Goal: Information Seeking & Learning: Learn about a topic

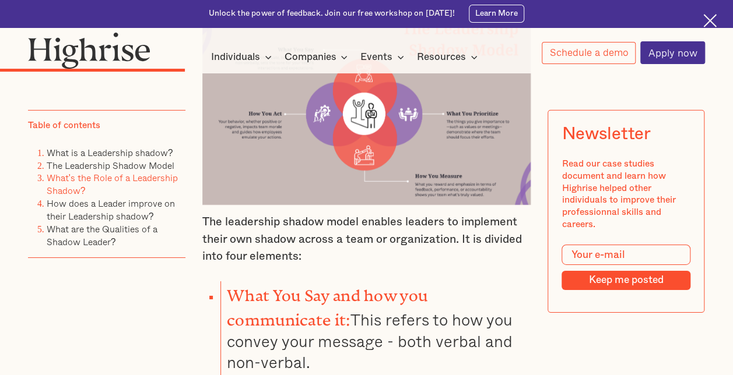
scroll to position [1749, 0]
drag, startPoint x: 230, startPoint y: 259, endPoint x: 355, endPoint y: 276, distance: 126.5
click at [355, 282] on li "What You Say and how you communicate it: This refers to how you convey your mes…" at bounding box center [375, 328] width 310 height 92
copy strong "What You Say and how you communicate it:"
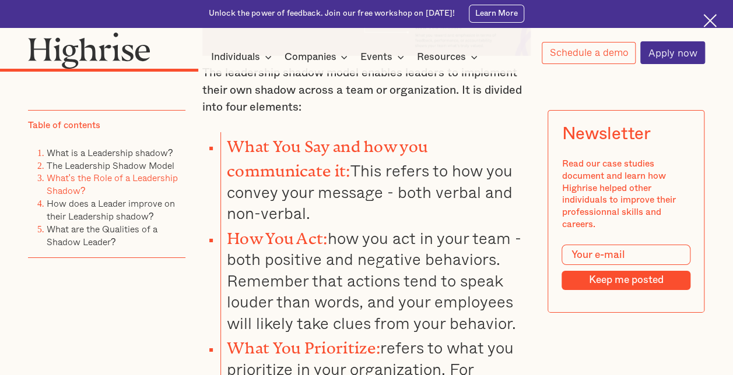
scroll to position [1923, 0]
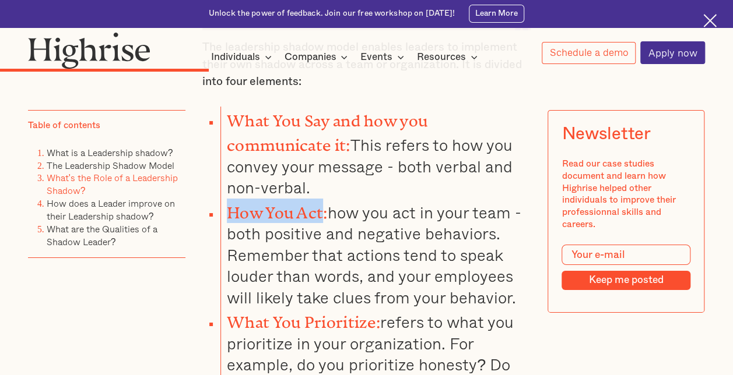
drag, startPoint x: 228, startPoint y: 171, endPoint x: 323, endPoint y: 174, distance: 95.0
click at [323, 204] on strong "How You Act:" at bounding box center [277, 209] width 101 height 10
copy strong "How You Act"
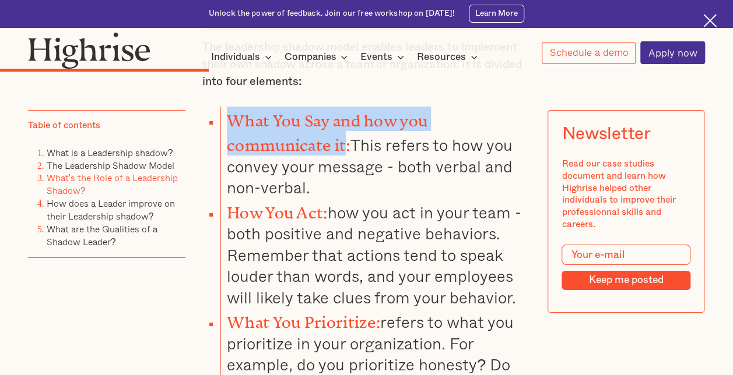
drag, startPoint x: 228, startPoint y: 85, endPoint x: 345, endPoint y: 106, distance: 118.6
click at [345, 112] on strong "What You Say and how you communicate it:" at bounding box center [327, 129] width 201 height 34
copy strong "What You Say and how you communicate it"
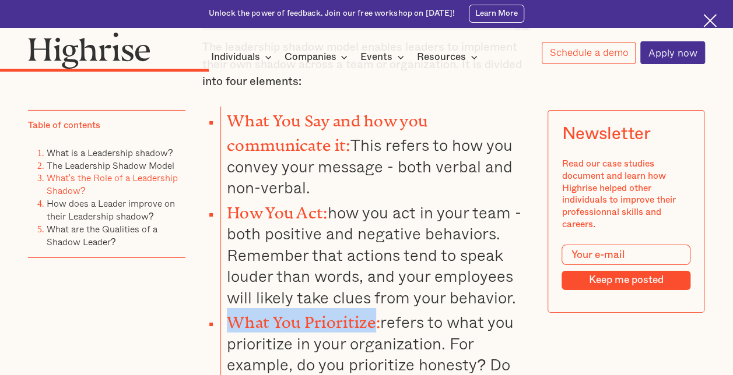
drag, startPoint x: 228, startPoint y: 282, endPoint x: 371, endPoint y: 275, distance: 142.4
click at [371, 314] on strong "What You Prioritize:" at bounding box center [303, 319] width 153 height 10
copy strong "What You Prioritize"
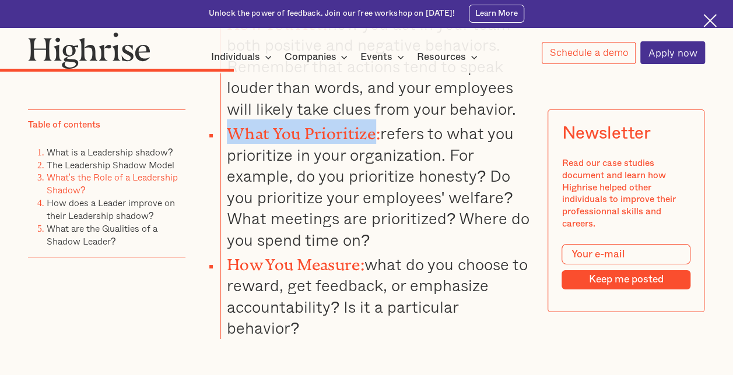
scroll to position [2157, 0]
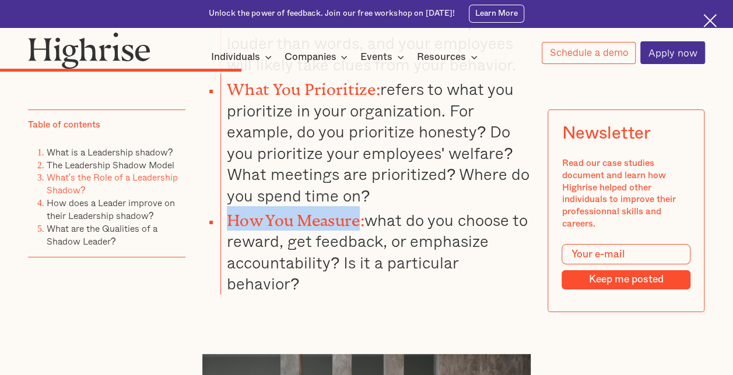
drag, startPoint x: 231, startPoint y: 177, endPoint x: 360, endPoint y: 181, distance: 128.9
click at [360, 212] on strong "How You Measure:" at bounding box center [296, 217] width 138 height 10
copy strong "How You Measure"
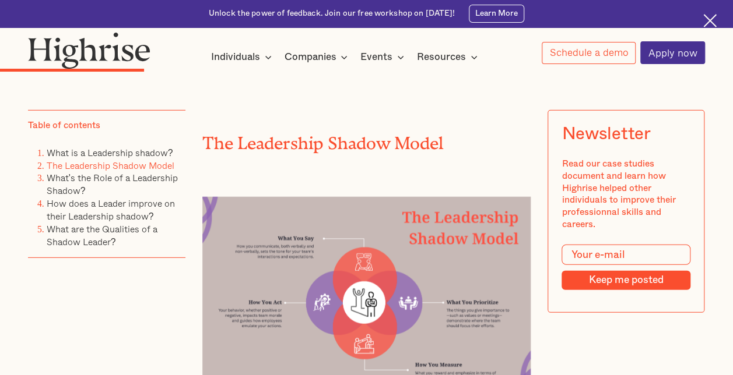
scroll to position [1690, 0]
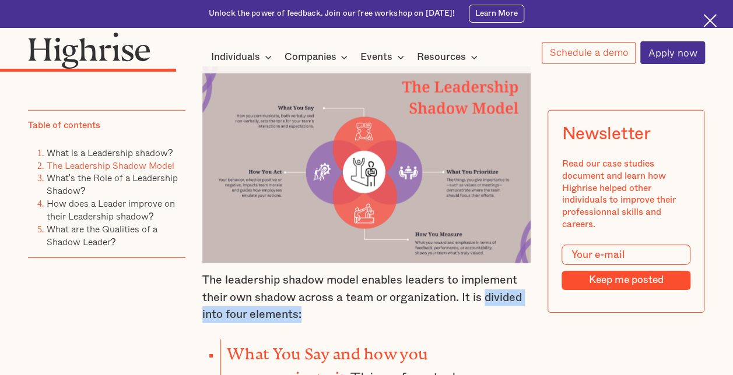
drag, startPoint x: 485, startPoint y: 268, endPoint x: 485, endPoint y: 281, distance: 12.8
click at [485, 281] on p "The leadership shadow model enables leaders to implement their own shadow acros…" at bounding box center [366, 297] width 329 height 51
copy p "divided into four elements:"
